Goal: Information Seeking & Learning: Learn about a topic

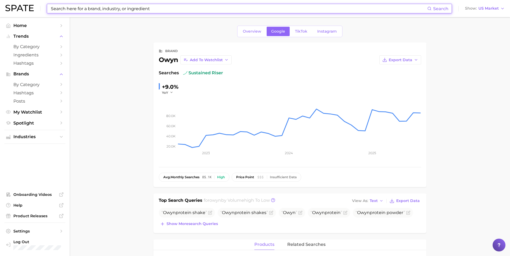
click at [121, 8] on input at bounding box center [238, 8] width 377 height 9
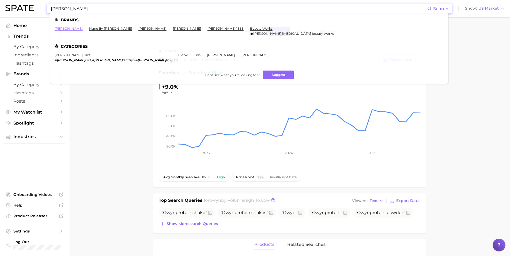
type input "[PERSON_NAME]"
click at [61, 29] on link "[PERSON_NAME]" at bounding box center [69, 28] width 28 height 4
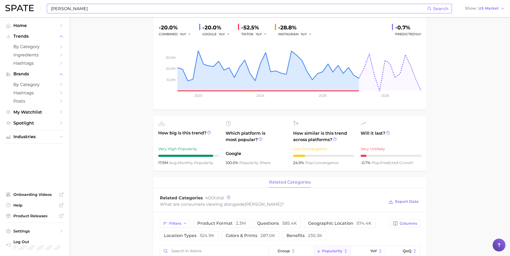
scroll to position [64, 0]
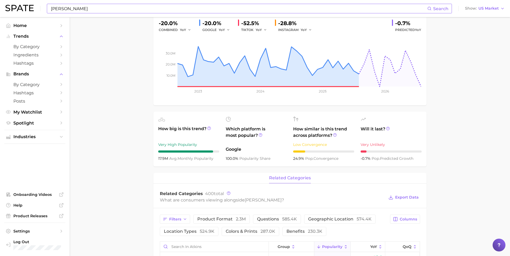
click at [227, 119] on icon at bounding box center [228, 119] width 5 height 5
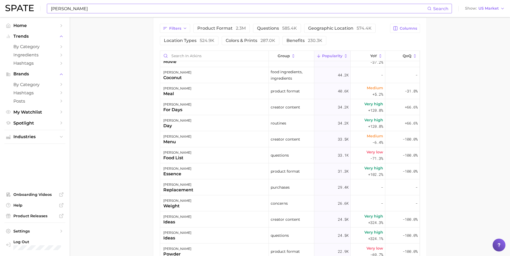
scroll to position [339, 0]
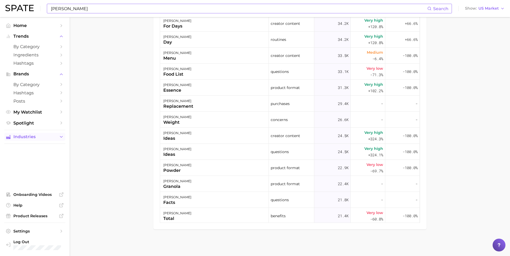
click at [59, 138] on icon "Sidebar" at bounding box center [61, 137] width 5 height 5
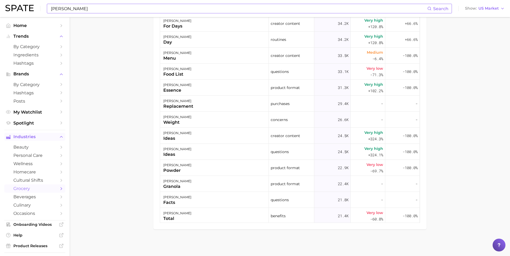
click at [59, 189] on icon "Sidebar" at bounding box center [61, 189] width 5 height 5
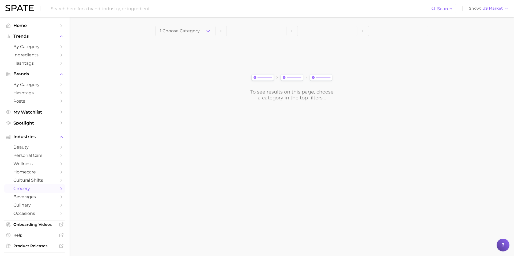
click at [29, 190] on span "grocery" at bounding box center [34, 188] width 43 height 5
click at [208, 31] on icon "button" at bounding box center [208, 31] width 6 height 6
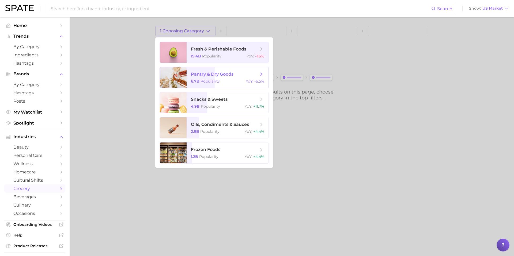
click at [239, 78] on span "pantry & dry goods 6.7b Popularity YoY : -6.5%" at bounding box center [228, 77] width 82 height 21
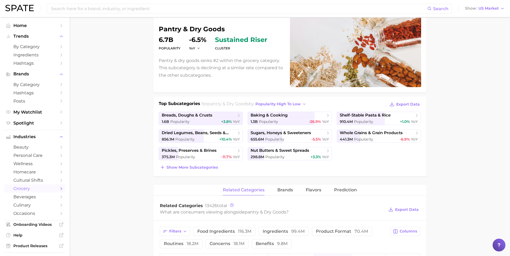
scroll to position [49, 0]
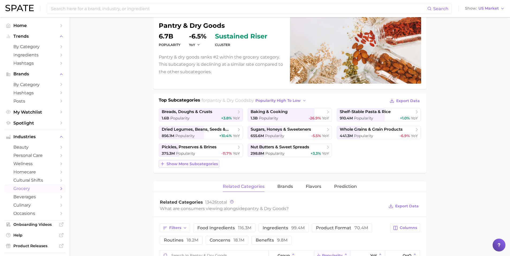
click at [197, 163] on span "Show more subcategories" at bounding box center [191, 164] width 51 height 5
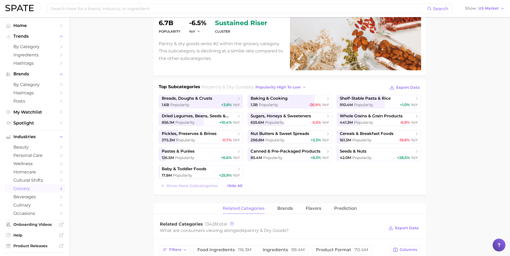
scroll to position [72, 0]
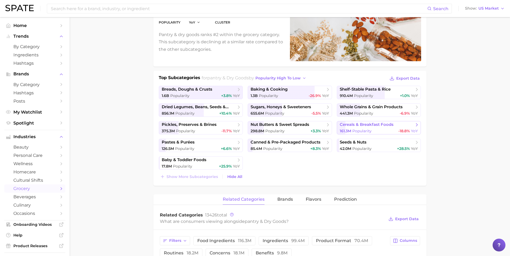
click at [354, 127] on span "cereals & breakfast foods" at bounding box center [377, 124] width 74 height 5
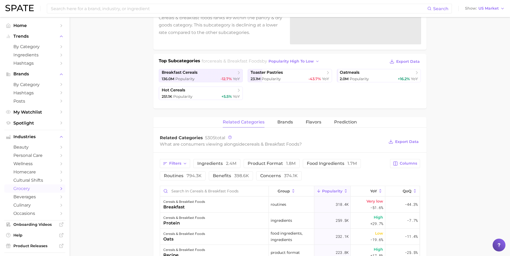
scroll to position [94, 0]
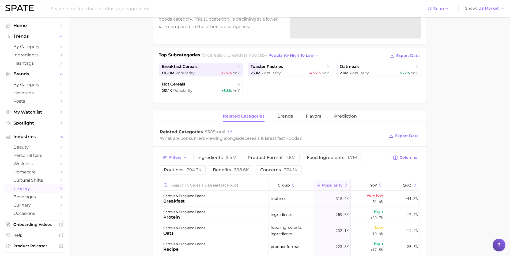
click at [36, 190] on span "grocery" at bounding box center [34, 188] width 43 height 5
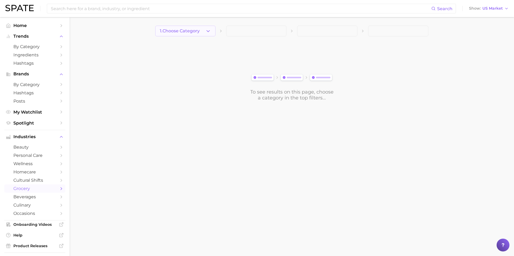
click at [202, 30] on button "1. Choose Category" at bounding box center [185, 31] width 60 height 11
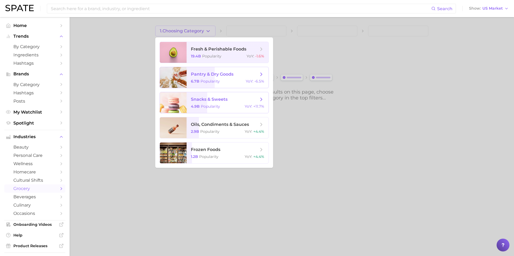
click at [218, 104] on span "snacks & sweets 4.9b Popularity YoY : +11.7%" at bounding box center [228, 102] width 82 height 21
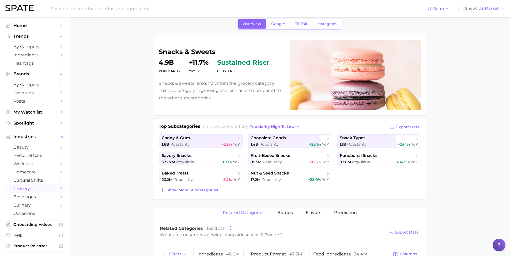
scroll to position [24, 0]
click at [366, 142] on span "Popularity" at bounding box center [356, 144] width 19 height 5
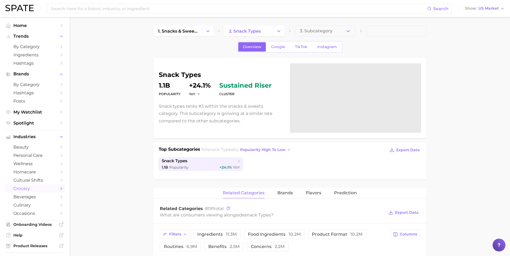
scroll to position [1, 0]
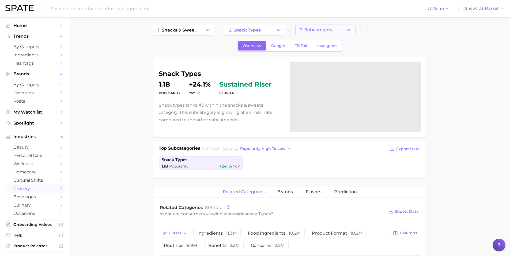
click at [316, 28] on span "3. Subcategory" at bounding box center [316, 30] width 33 height 5
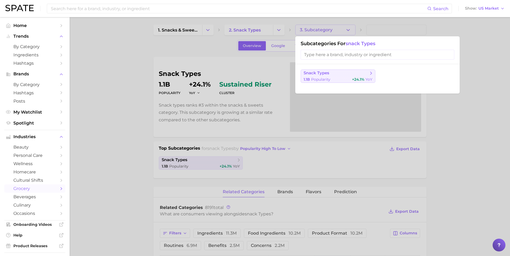
click at [339, 79] on div "1.1b Popularity +24.1% YoY" at bounding box center [337, 79] width 69 height 5
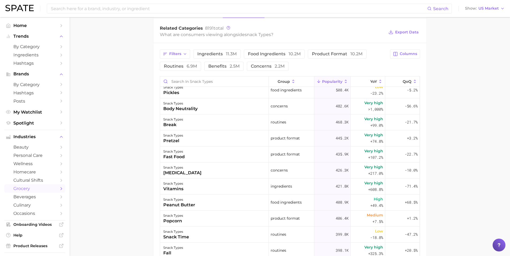
scroll to position [264, 0]
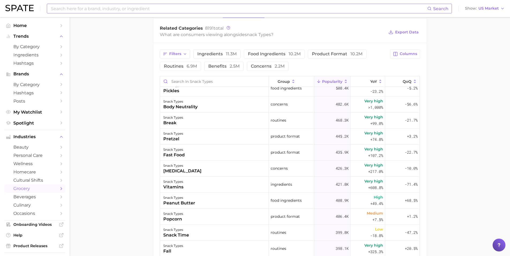
click at [76, 9] on input at bounding box center [238, 8] width 377 height 9
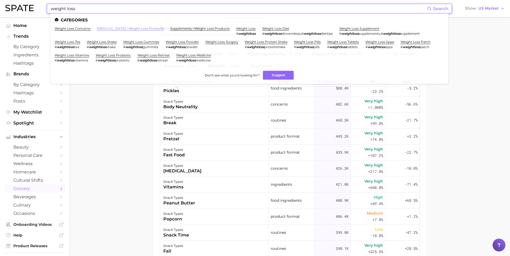
type input "weight loss"
click at [116, 28] on link "[MEDICAL_DATA] > weight loss products" at bounding box center [130, 28] width 67 height 4
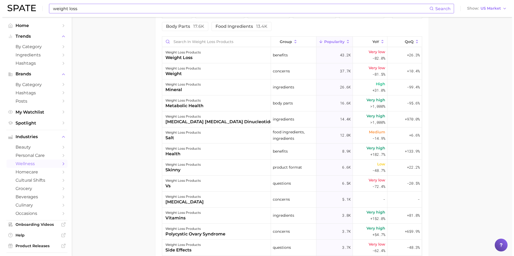
scroll to position [239, 0]
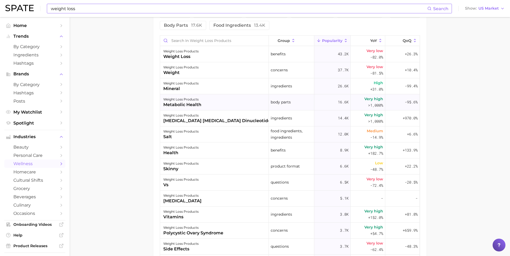
click at [207, 98] on div "weight loss products metabolic health" at bounding box center [214, 102] width 109 height 16
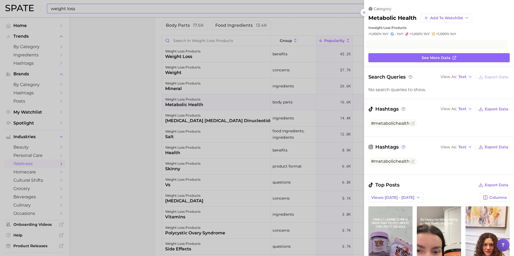
scroll to position [0, 0]
